Goal: Transaction & Acquisition: Purchase product/service

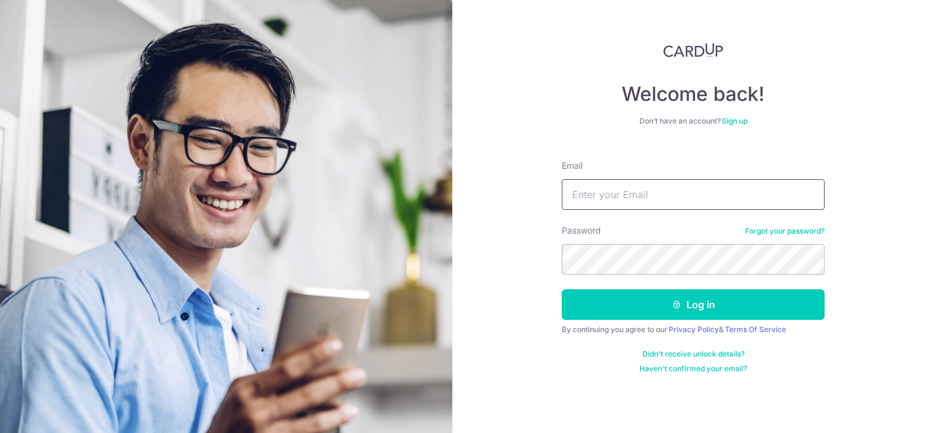
click at [625, 196] on input "Email" at bounding box center [693, 194] width 263 height 31
type input "ninnasg@hotmail.com"
click at [562, 289] on button "Log in" at bounding box center [693, 304] width 263 height 31
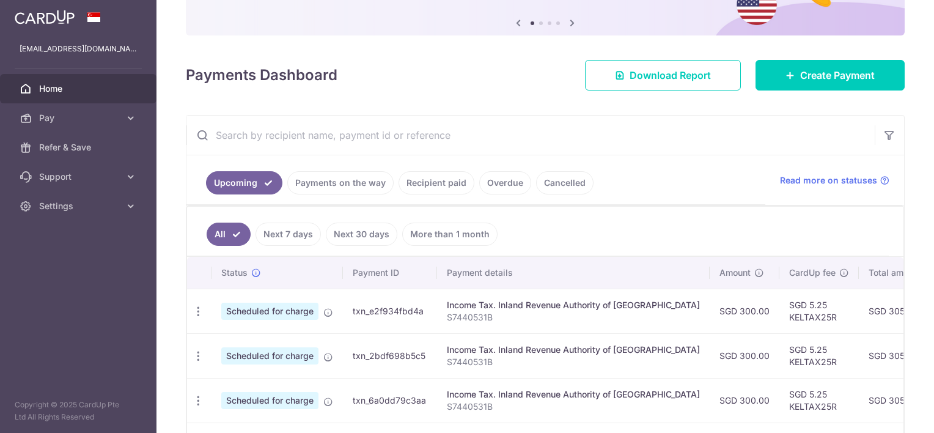
scroll to position [122, 0]
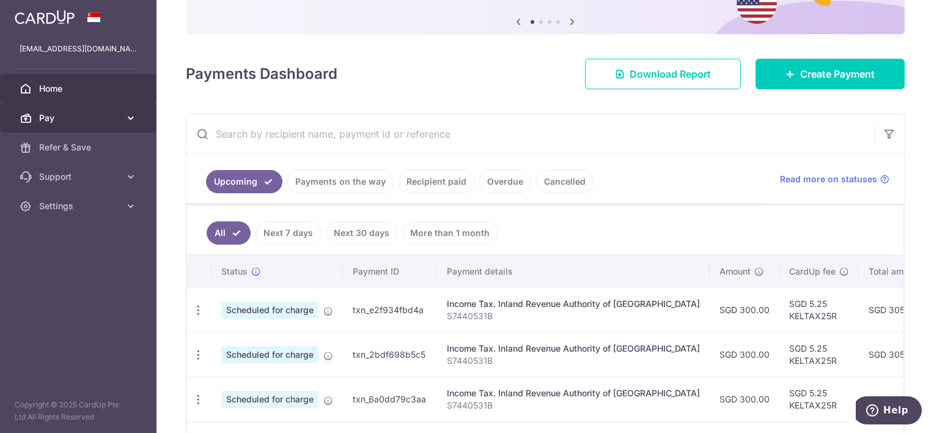
click at [114, 116] on span "Pay" at bounding box center [79, 118] width 81 height 12
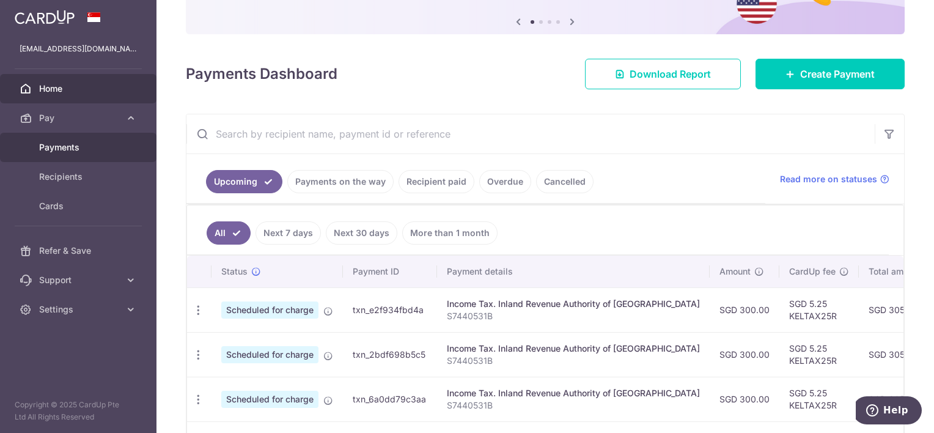
click at [82, 141] on span "Payments" at bounding box center [79, 147] width 81 height 12
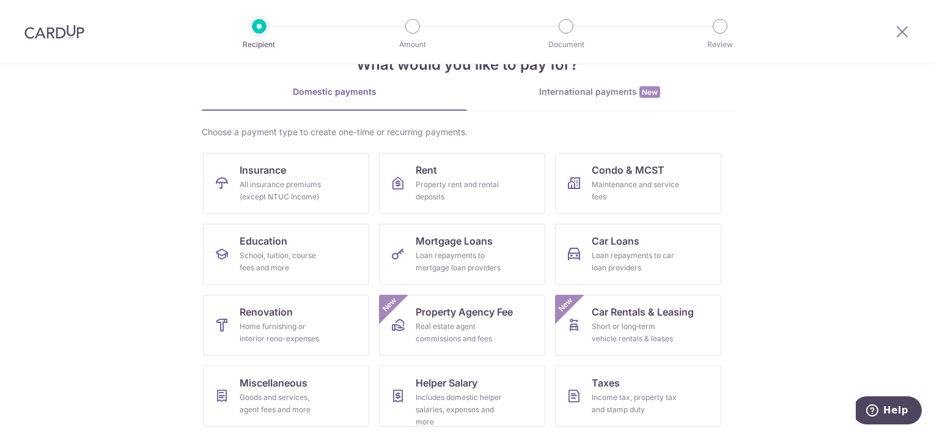
scroll to position [61, 0]
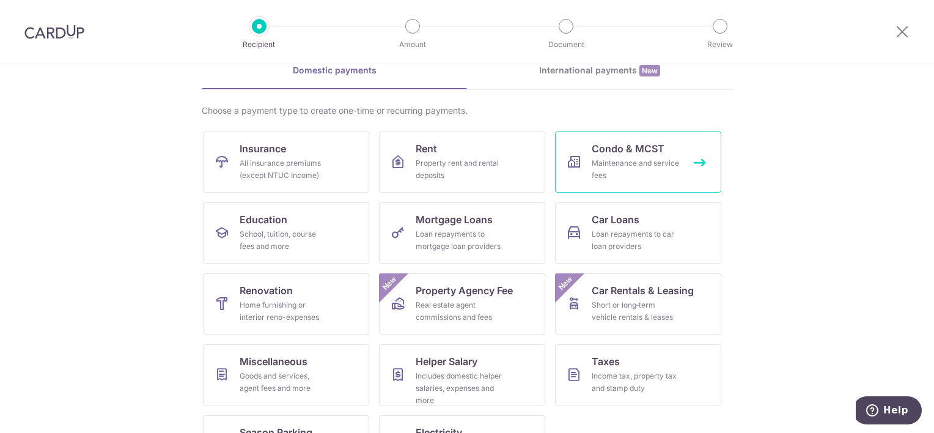
click at [581, 177] on link "Condo & MCST Maintenance and service fees" at bounding box center [638, 161] width 166 height 61
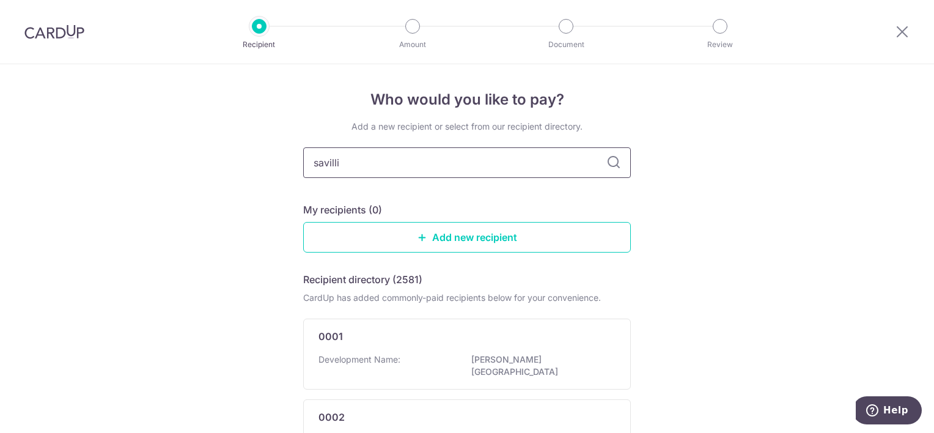
type input "savillis"
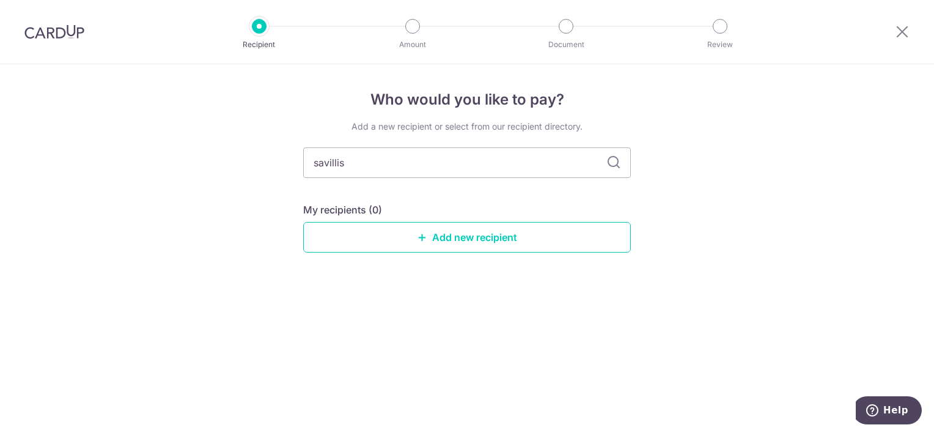
click at [607, 158] on icon at bounding box center [613, 162] width 15 height 15
click at [397, 169] on input "savillis" at bounding box center [467, 162] width 328 height 31
click at [616, 163] on icon at bounding box center [613, 162] width 15 height 15
click at [464, 235] on link "Add new recipient" at bounding box center [467, 237] width 328 height 31
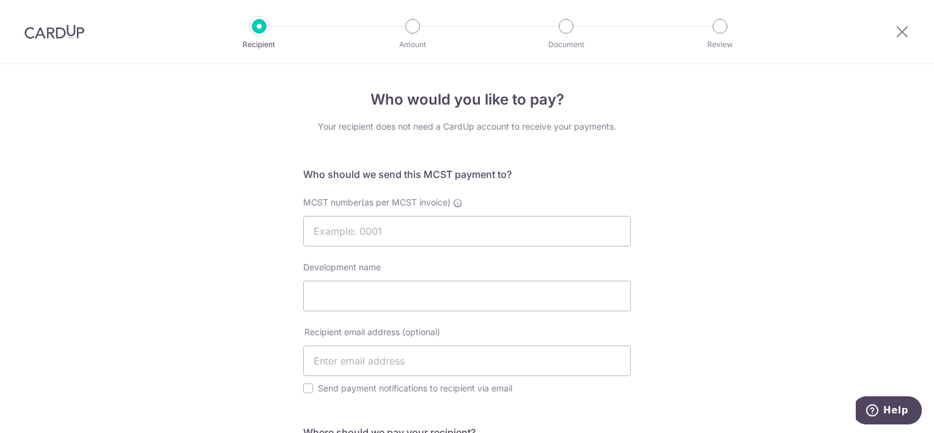
click at [47, 34] on img at bounding box center [54, 31] width 60 height 15
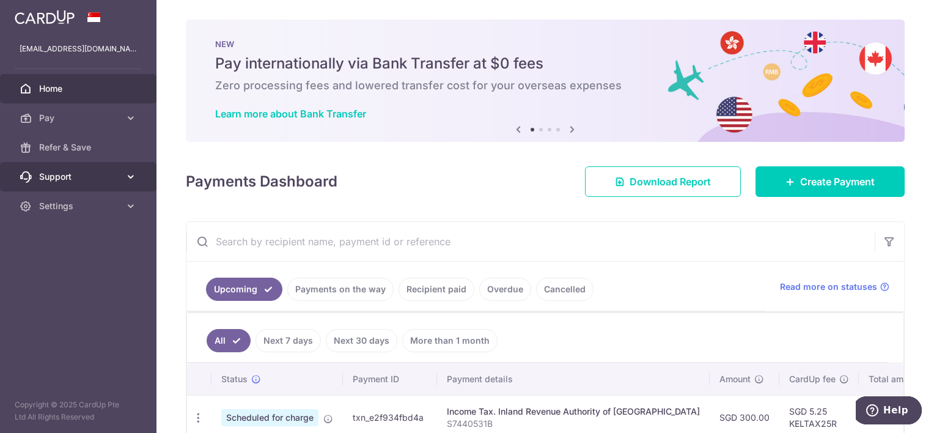
click at [95, 181] on span "Support" at bounding box center [79, 176] width 81 height 12
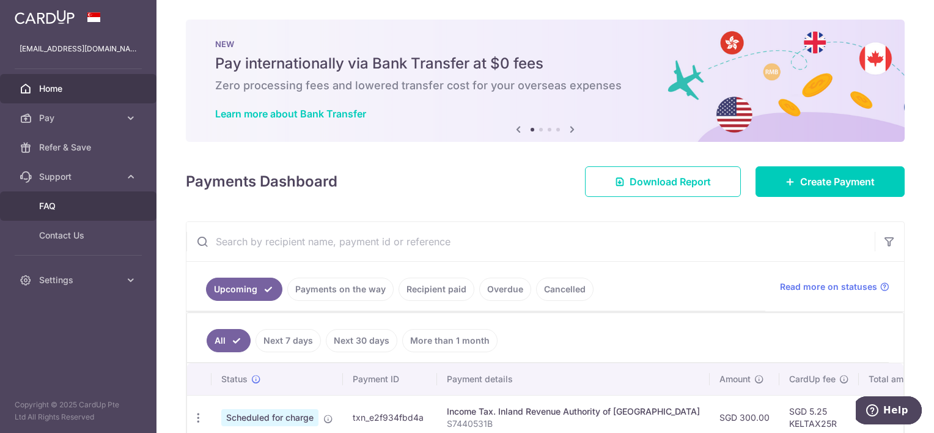
click at [92, 211] on span "FAQ" at bounding box center [79, 206] width 81 height 12
